Goal: Check status: Check status

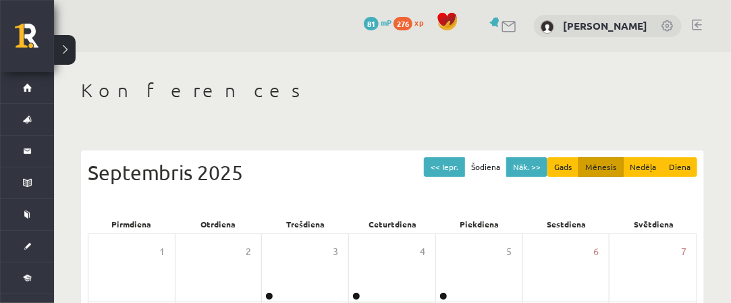
scroll to position [68, 0]
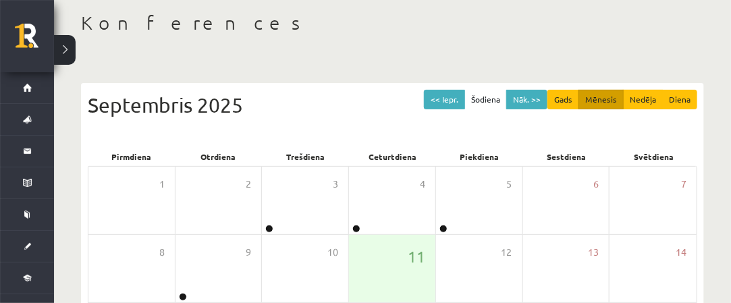
click at [62, 57] on button at bounding box center [65, 50] width 22 height 30
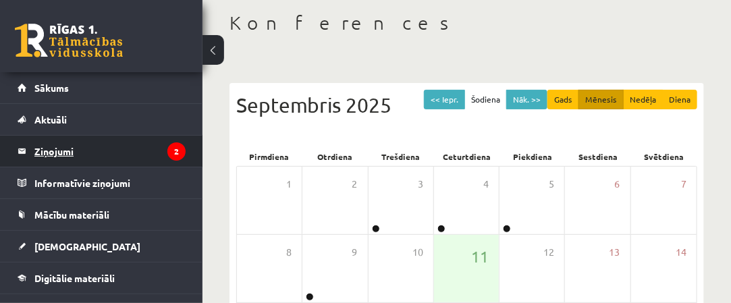
click at [141, 155] on legend "Ziņojumi 2" at bounding box center [109, 151] width 151 height 31
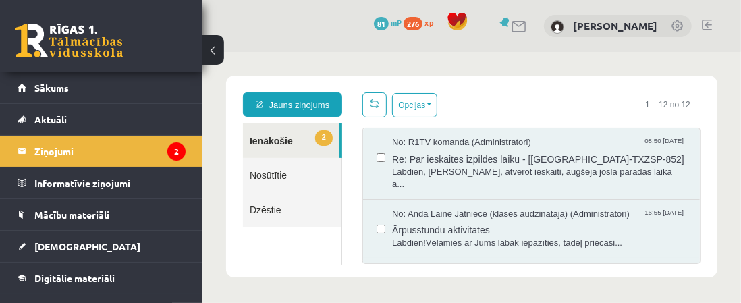
click at [296, 178] on link "Nosūtītie" at bounding box center [291, 174] width 99 height 34
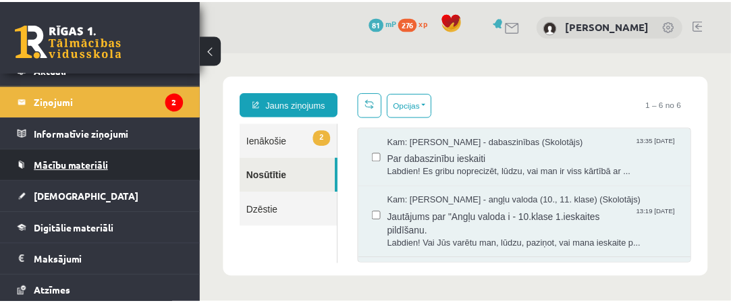
scroll to position [68, 0]
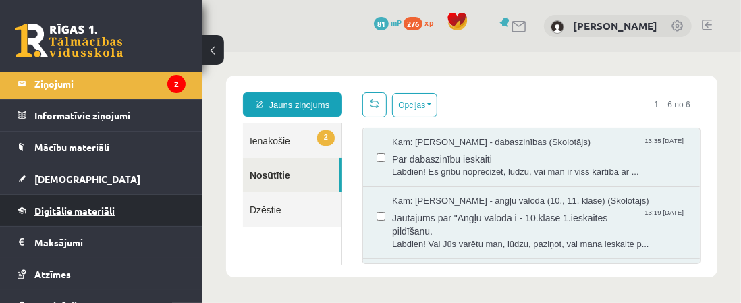
click at [142, 203] on link "Digitālie materiāli" at bounding box center [102, 210] width 168 height 31
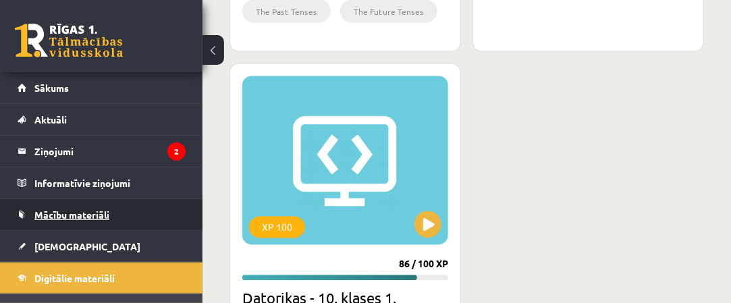
scroll to position [998, 0]
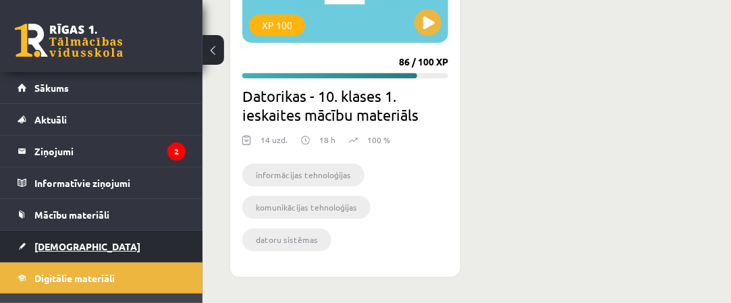
click at [153, 251] on link "[DEMOGRAPHIC_DATA]" at bounding box center [102, 246] width 168 height 31
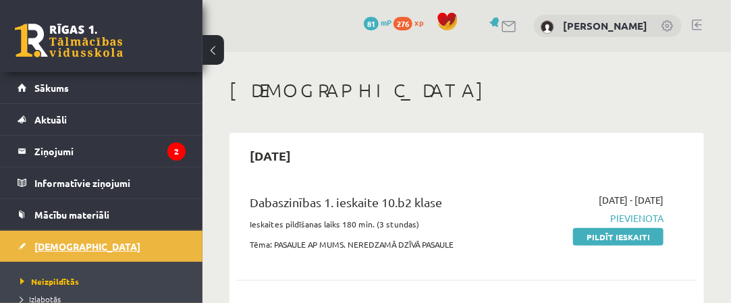
scroll to position [68, 0]
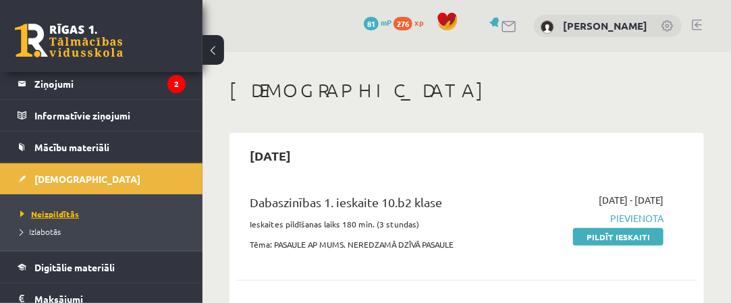
click at [70, 216] on span "Neizpildītās" at bounding box center [49, 214] width 59 height 11
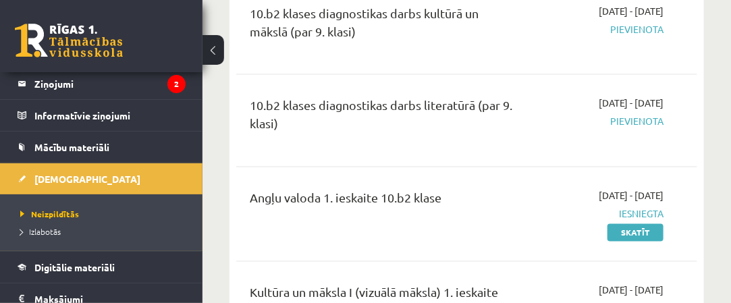
scroll to position [878, 0]
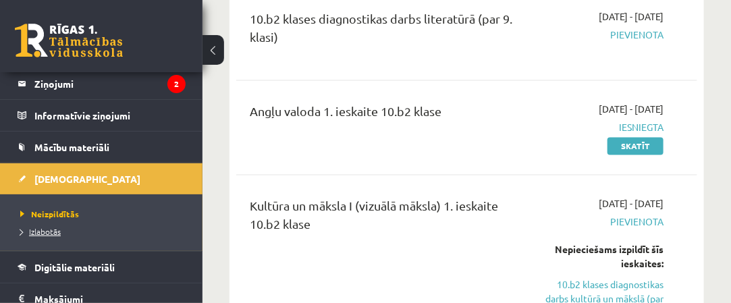
click at [51, 232] on span "Izlabotās" at bounding box center [40, 231] width 41 height 11
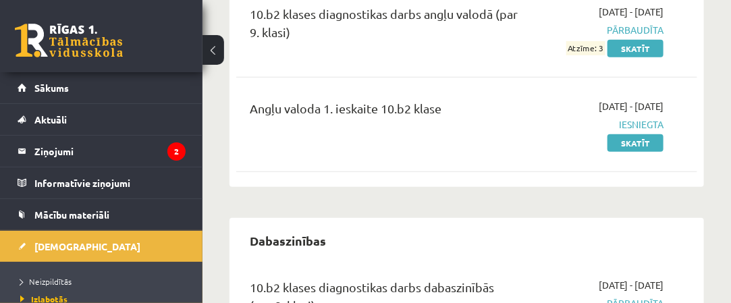
scroll to position [130, 0]
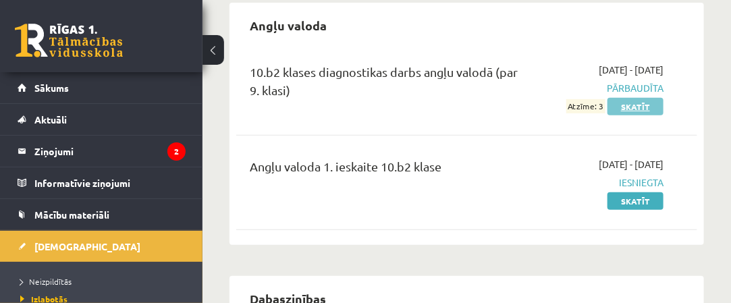
click at [612, 103] on link "Skatīt" at bounding box center [636, 107] width 56 height 18
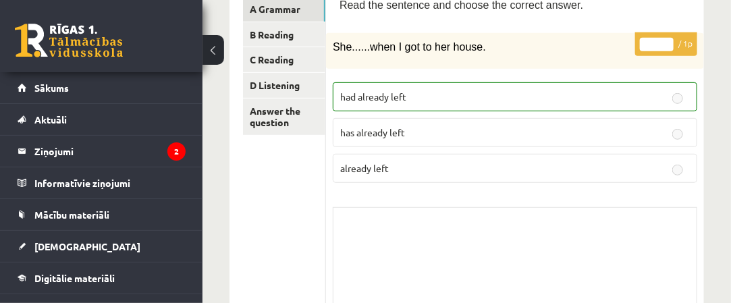
scroll to position [203, 0]
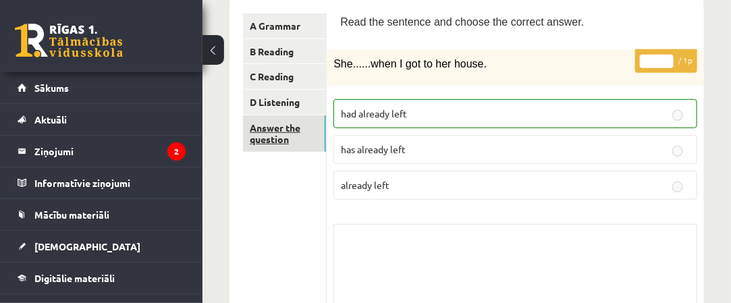
click at [312, 138] on link "Answer the question" at bounding box center [284, 133] width 83 height 36
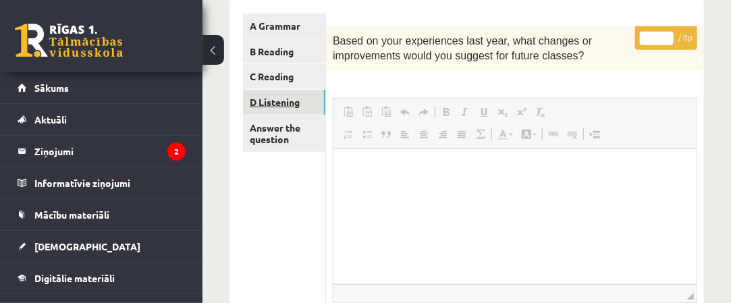
click at [311, 106] on link "D Listening" at bounding box center [284, 102] width 82 height 25
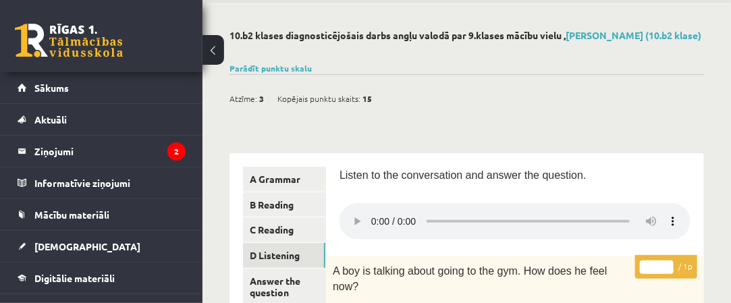
scroll to position [0, 0]
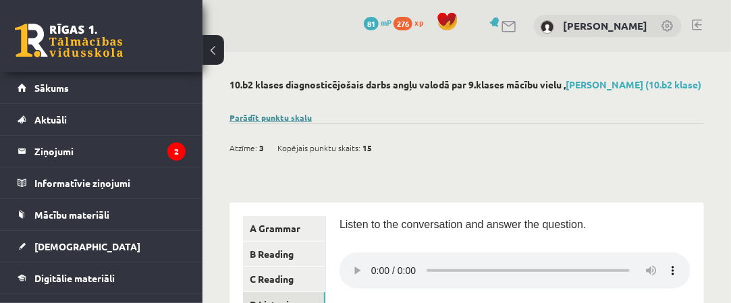
click at [265, 119] on link "Parādīt punktu skalu" at bounding box center [271, 117] width 82 height 11
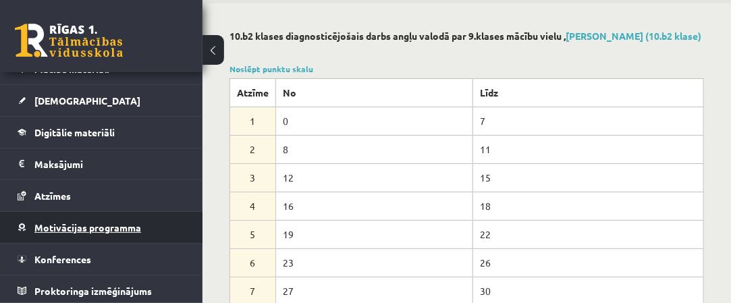
scroll to position [68, 0]
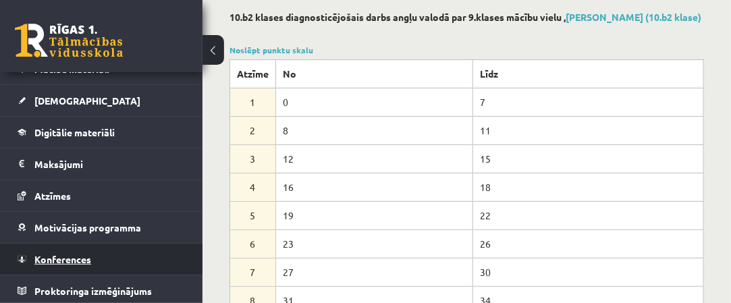
click at [135, 259] on link "Konferences" at bounding box center [102, 259] width 168 height 31
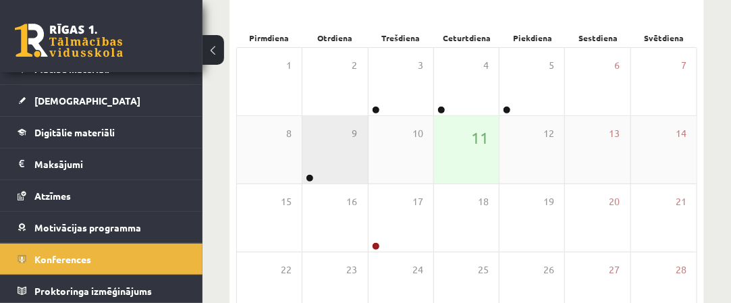
scroll to position [205, 0]
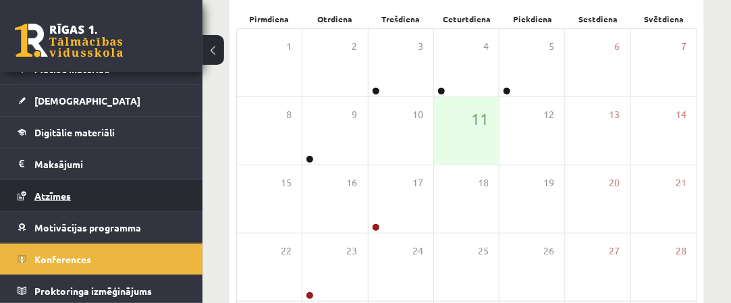
click at [169, 195] on link "Atzīmes" at bounding box center [102, 195] width 168 height 31
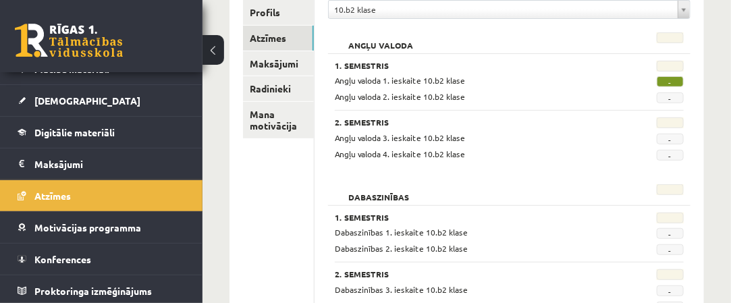
scroll to position [138, 0]
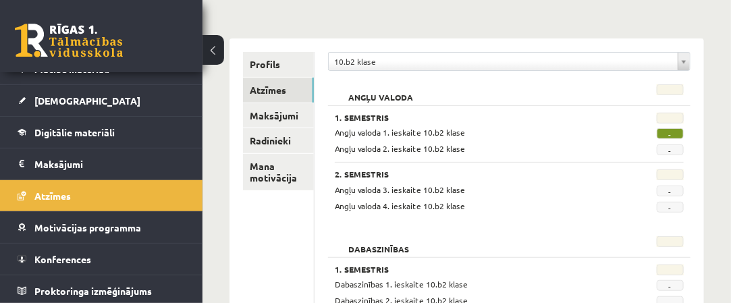
click at [672, 130] on span "-" at bounding box center [670, 133] width 27 height 11
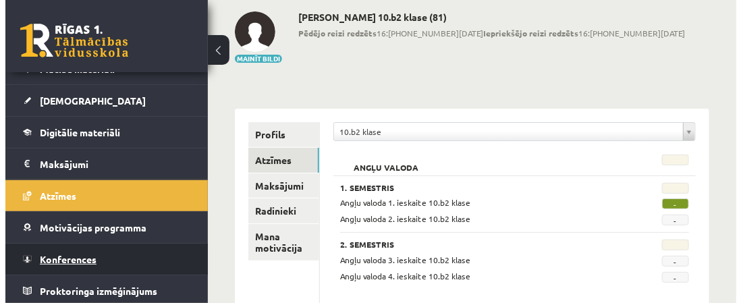
scroll to position [135, 0]
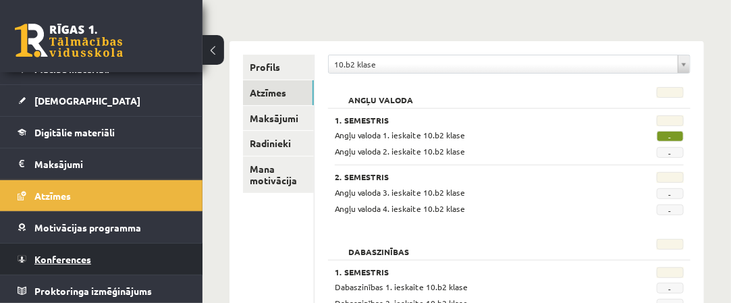
click at [95, 263] on link "Konferences" at bounding box center [102, 259] width 168 height 31
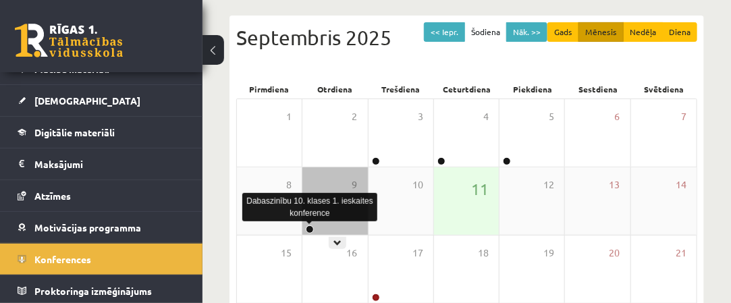
click at [306, 227] on link at bounding box center [310, 229] width 8 height 8
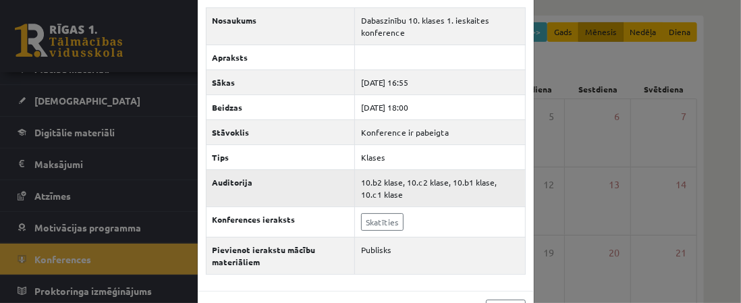
scroll to position [82, 0]
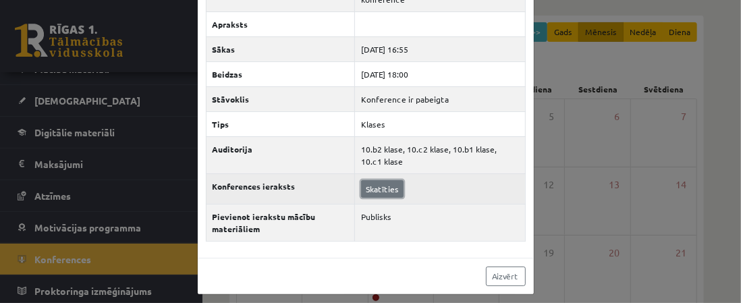
click at [368, 190] on link "Skatīties" at bounding box center [382, 189] width 43 height 18
